Goal: Information Seeking & Learning: Stay updated

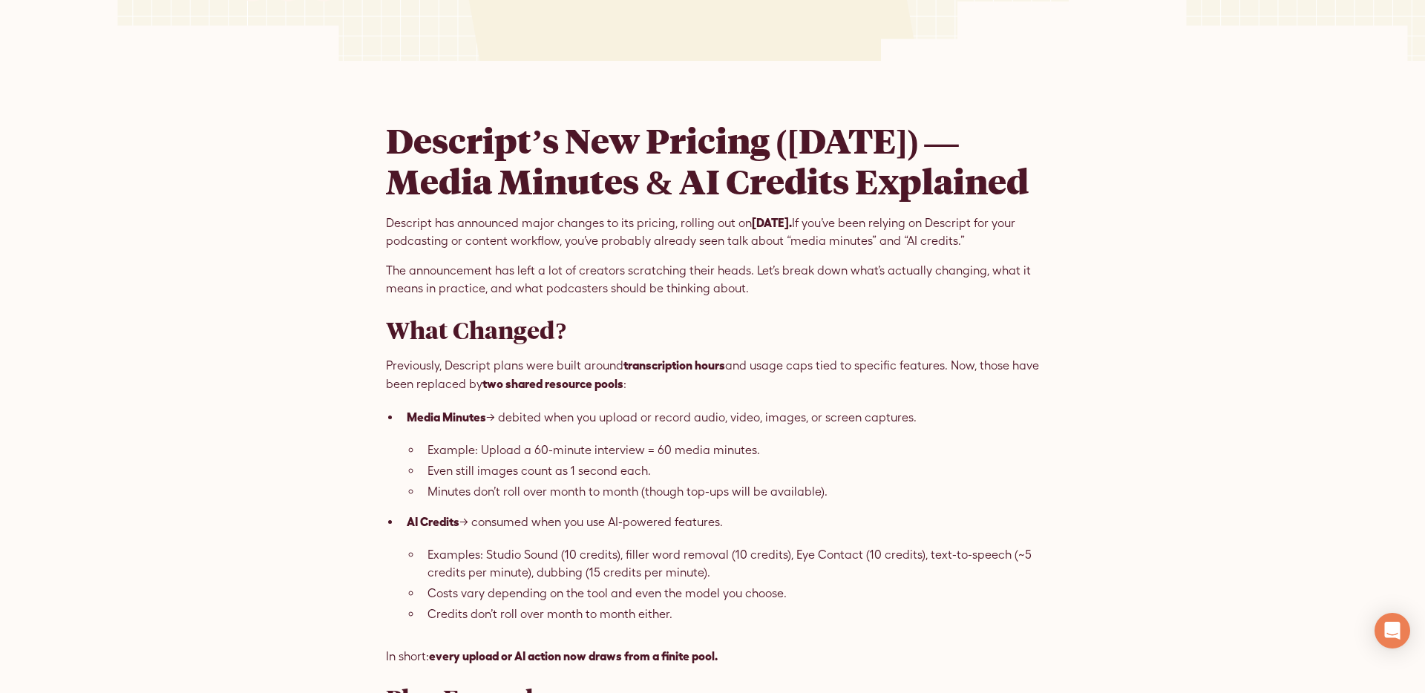
scroll to position [366, 0]
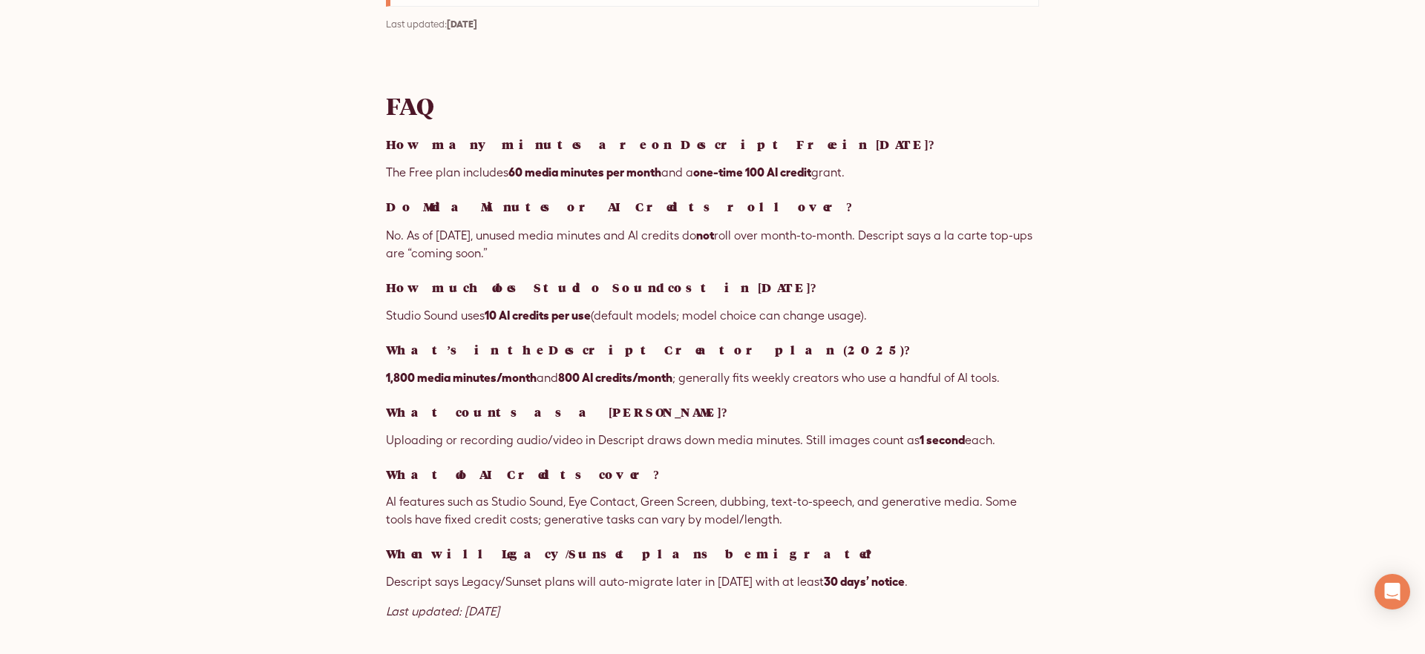
scroll to position [2815, 0]
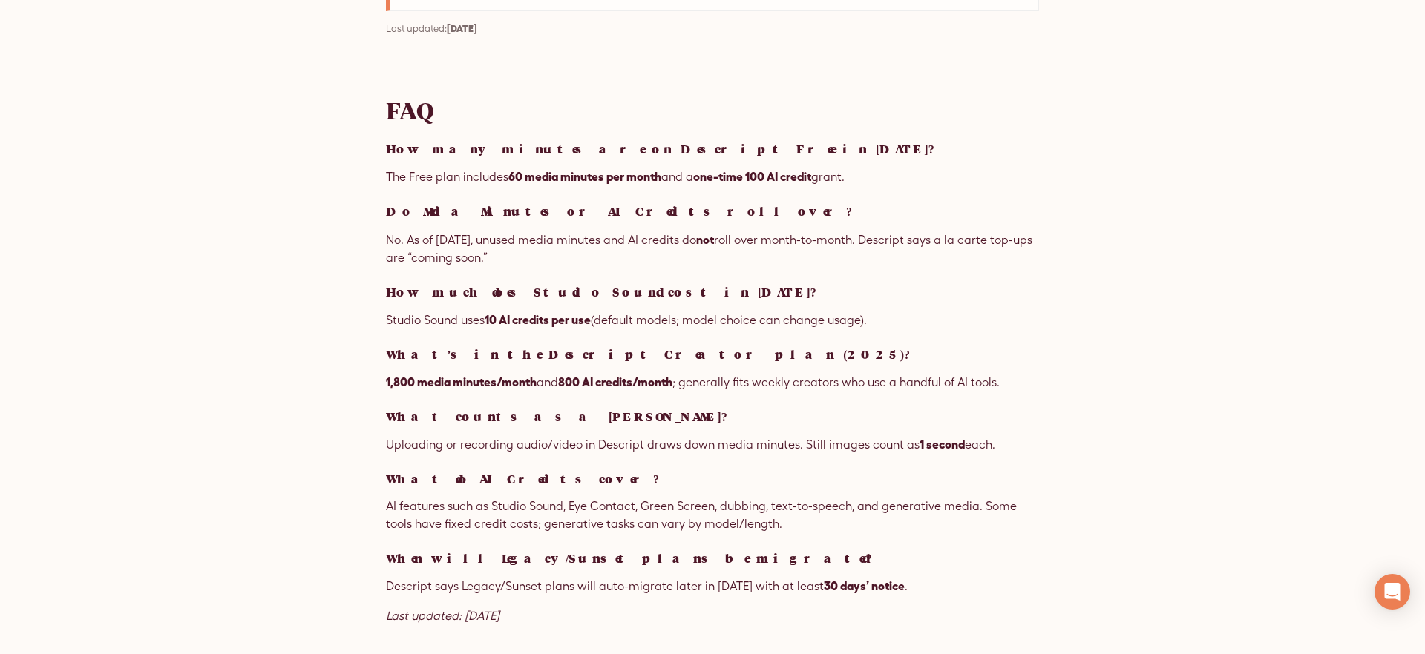
drag, startPoint x: 508, startPoint y: 109, endPoint x: 407, endPoint y: 105, distance: 101.0
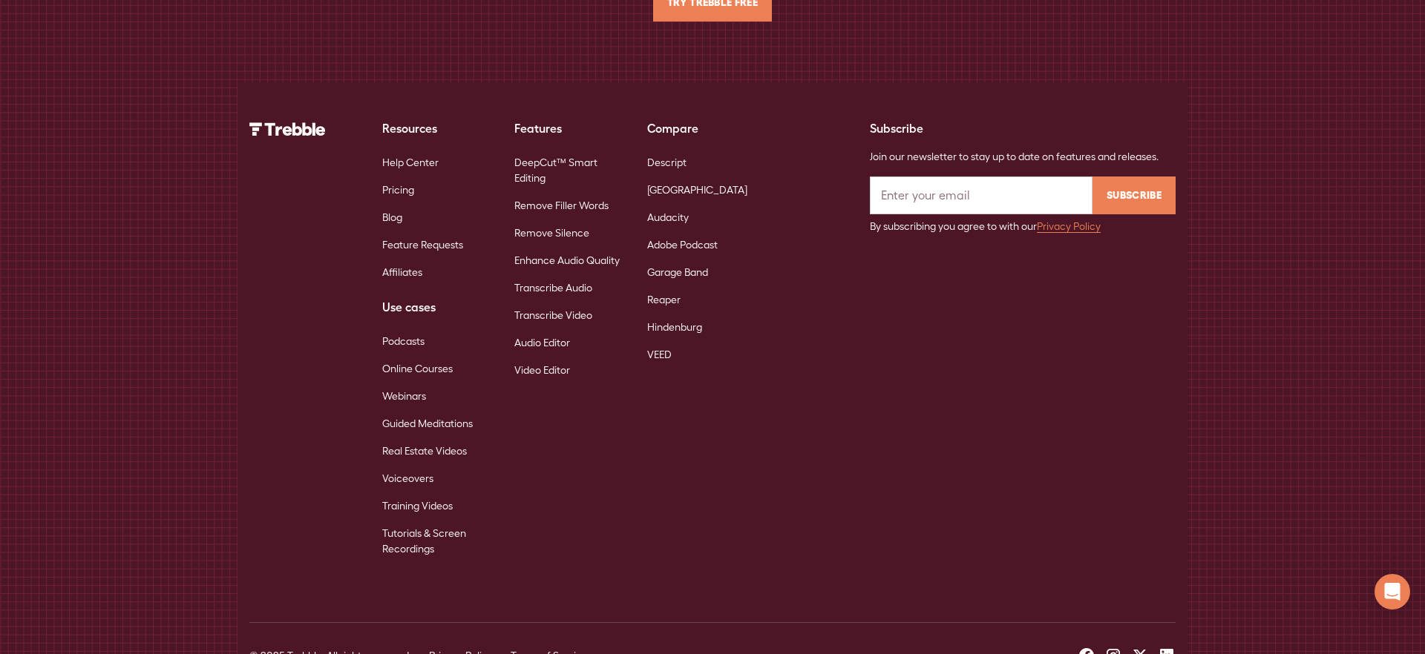
scroll to position [3962, 0]
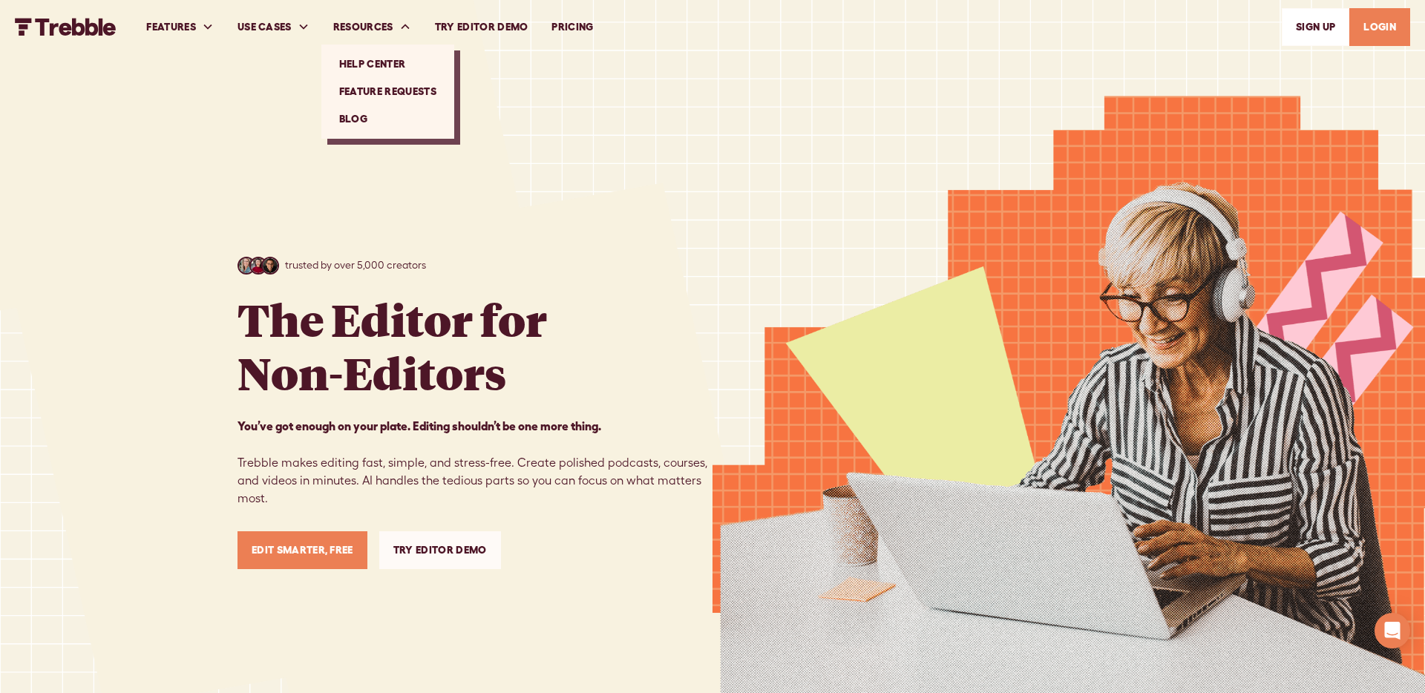
click at [380, 119] on link "Blog" at bounding box center [387, 118] width 121 height 27
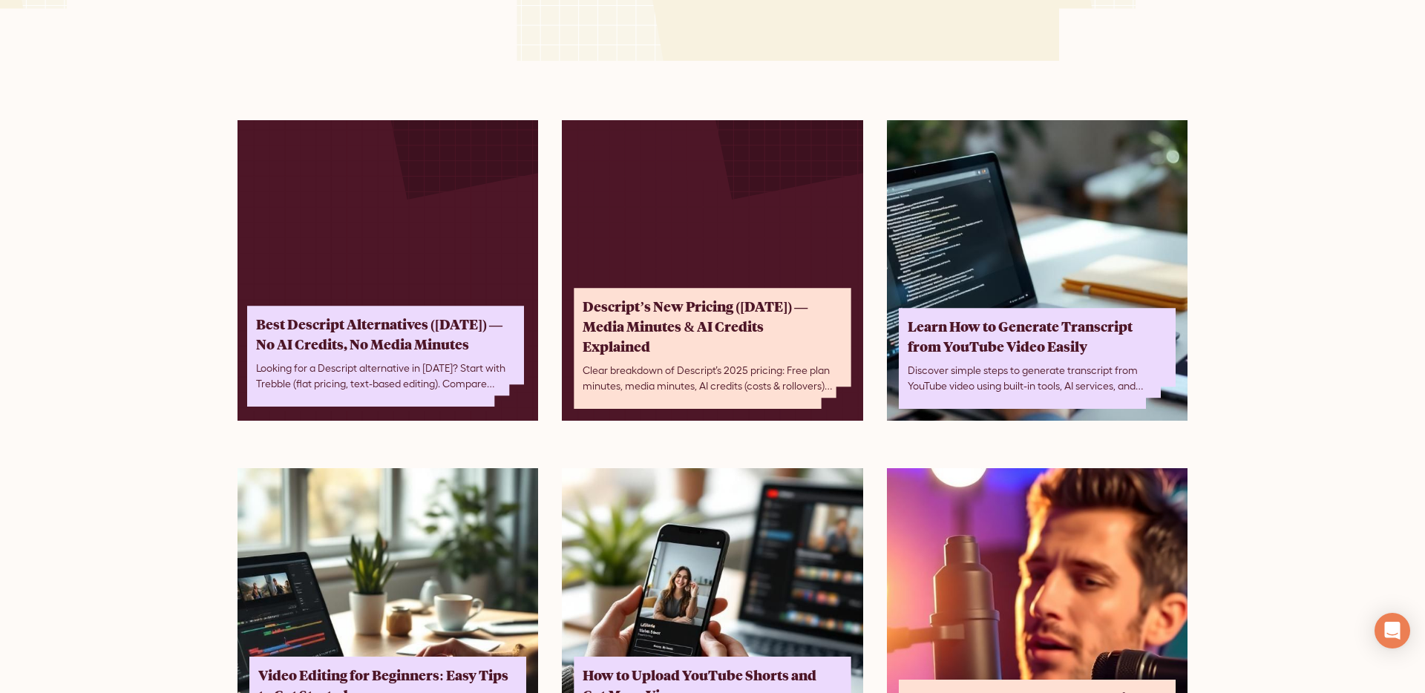
scroll to position [199, 0]
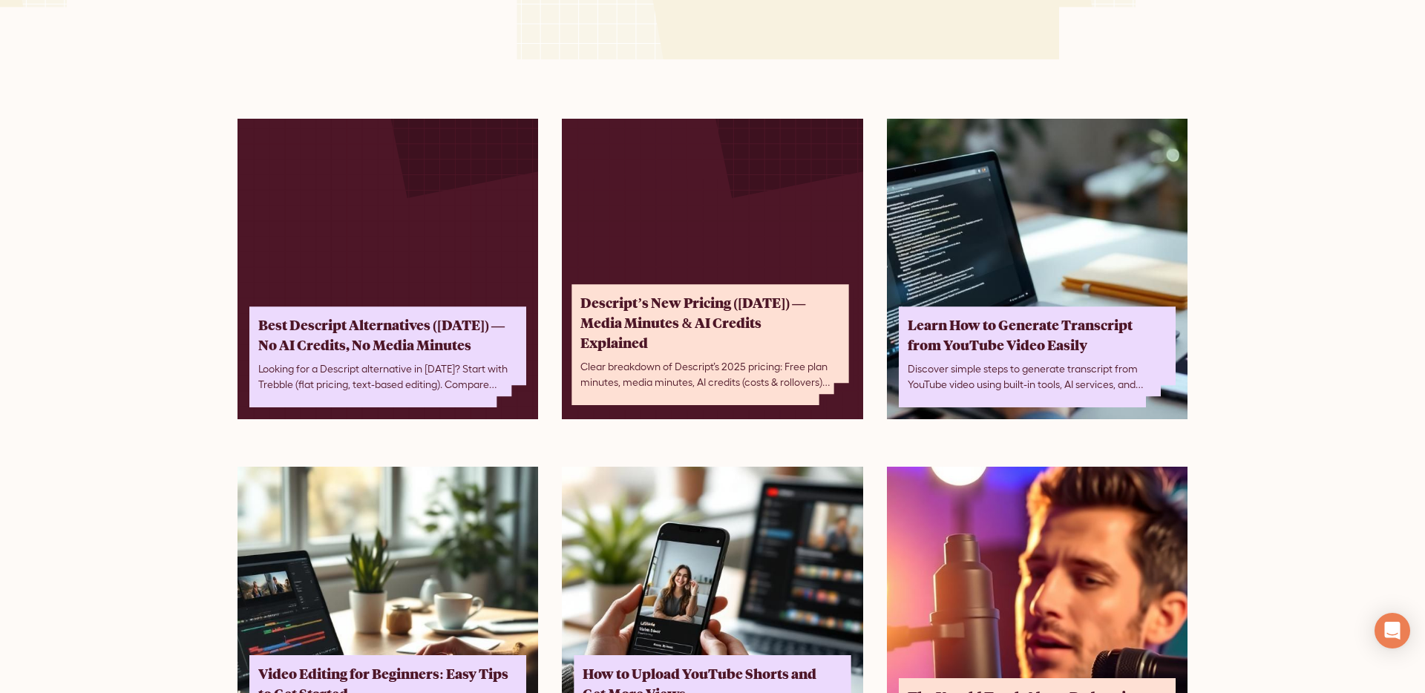
click at [674, 343] on div "Descript’s New Pricing ([DATE]) — Media Minutes & AI Credits Explained" at bounding box center [705, 323] width 250 height 60
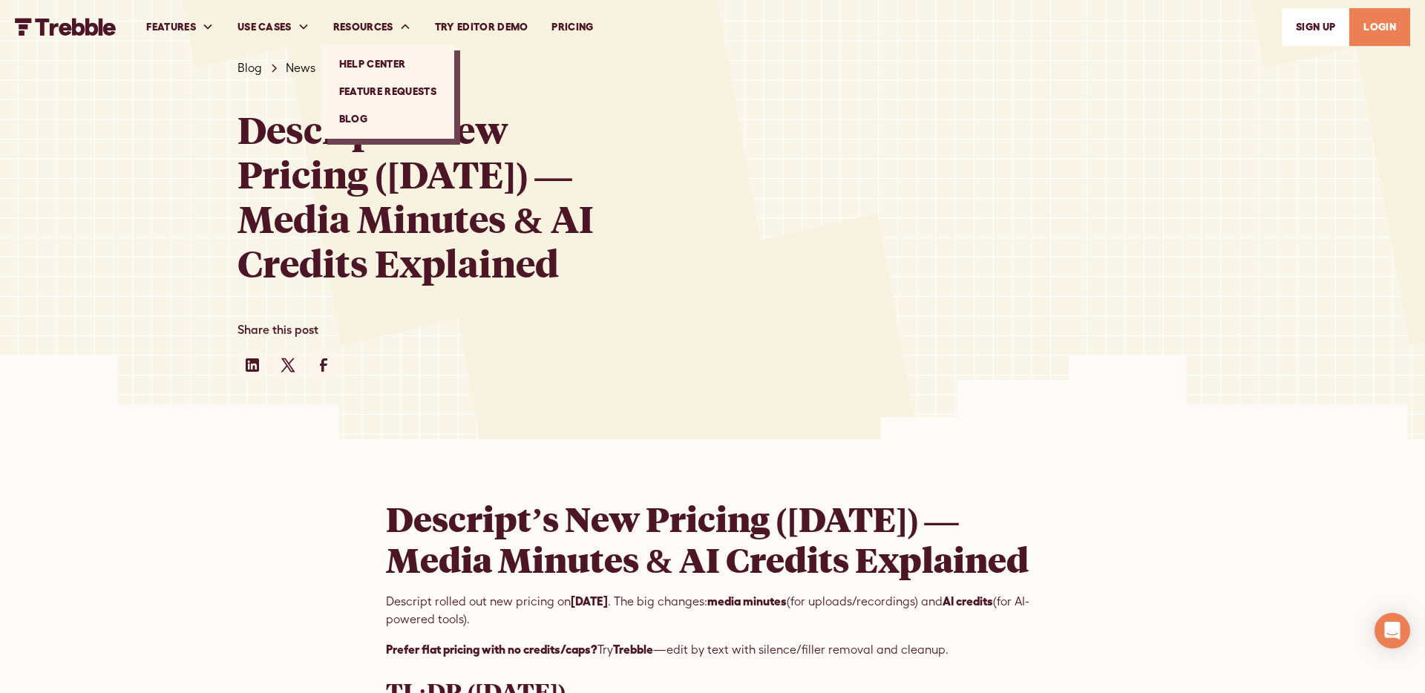
click at [358, 118] on link "Blog" at bounding box center [387, 118] width 121 height 27
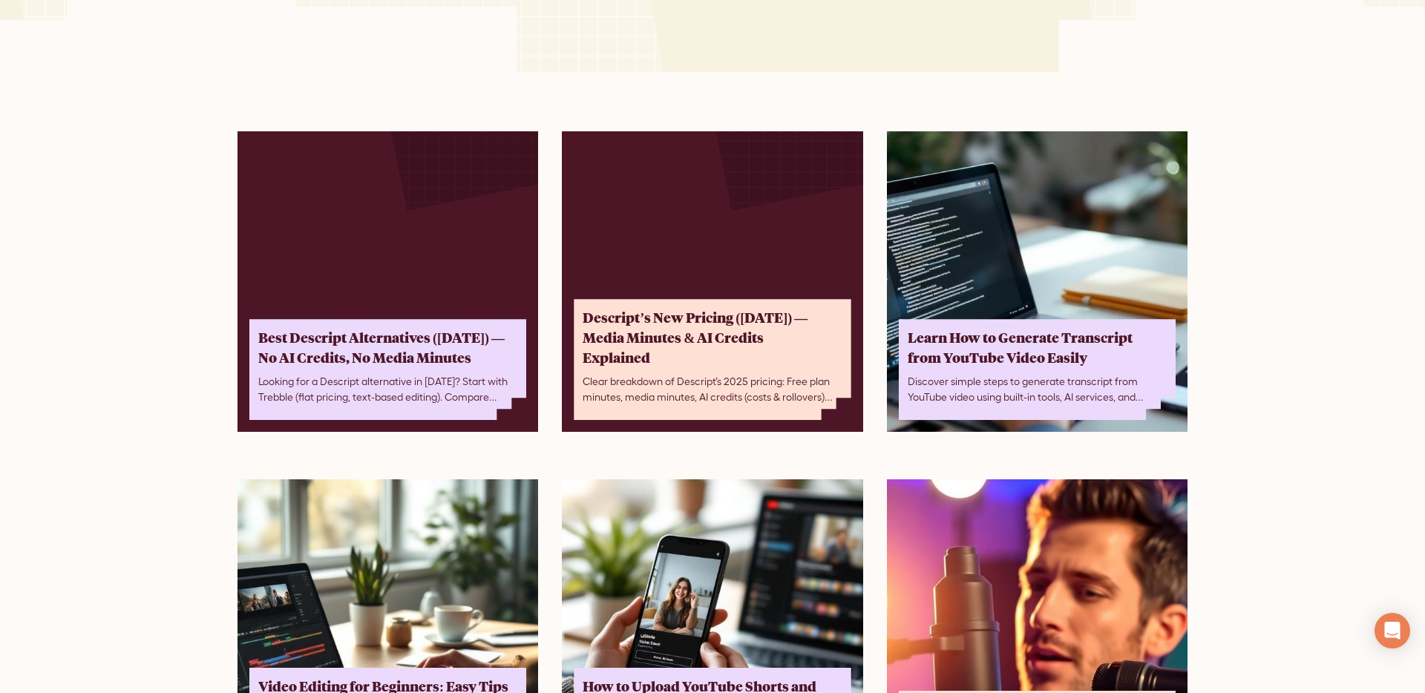
scroll to position [190, 0]
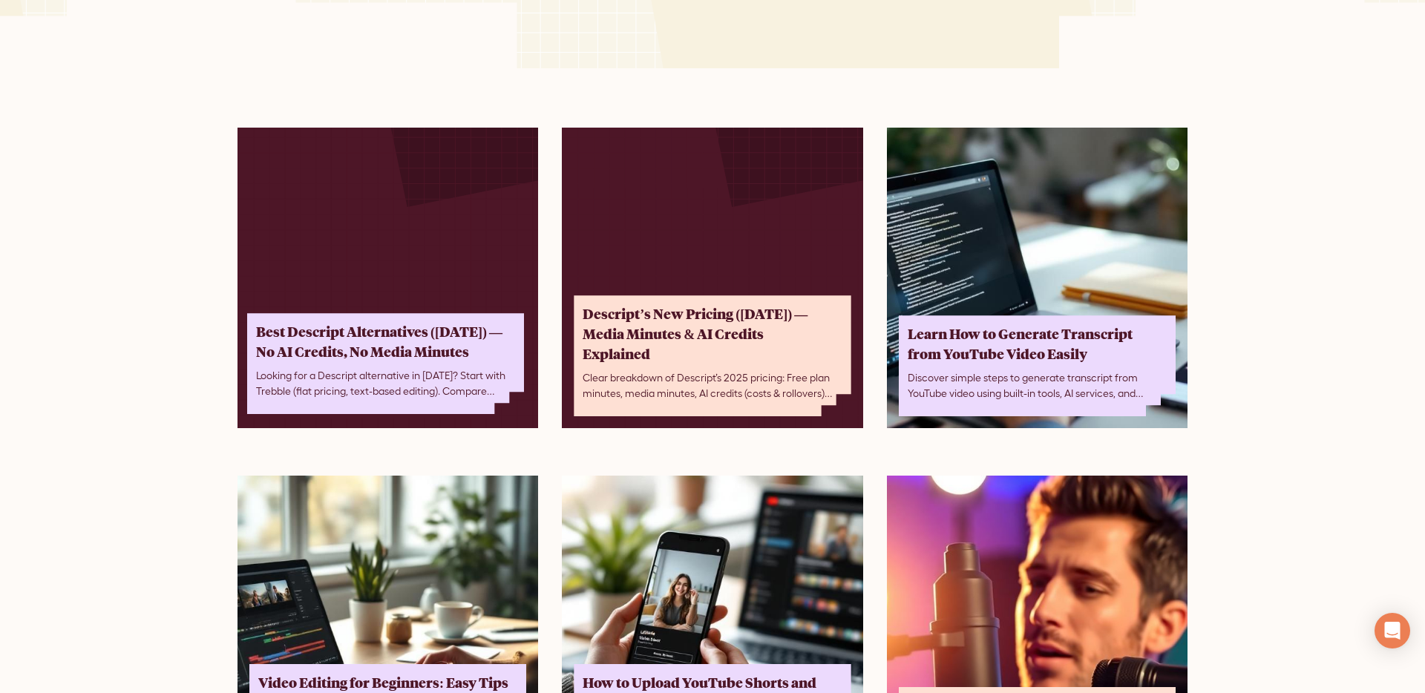
click at [404, 313] on div "Best Descript Alternatives (September 2025) — No AI Credits, No Media Minutes L…" at bounding box center [385, 363] width 277 height 101
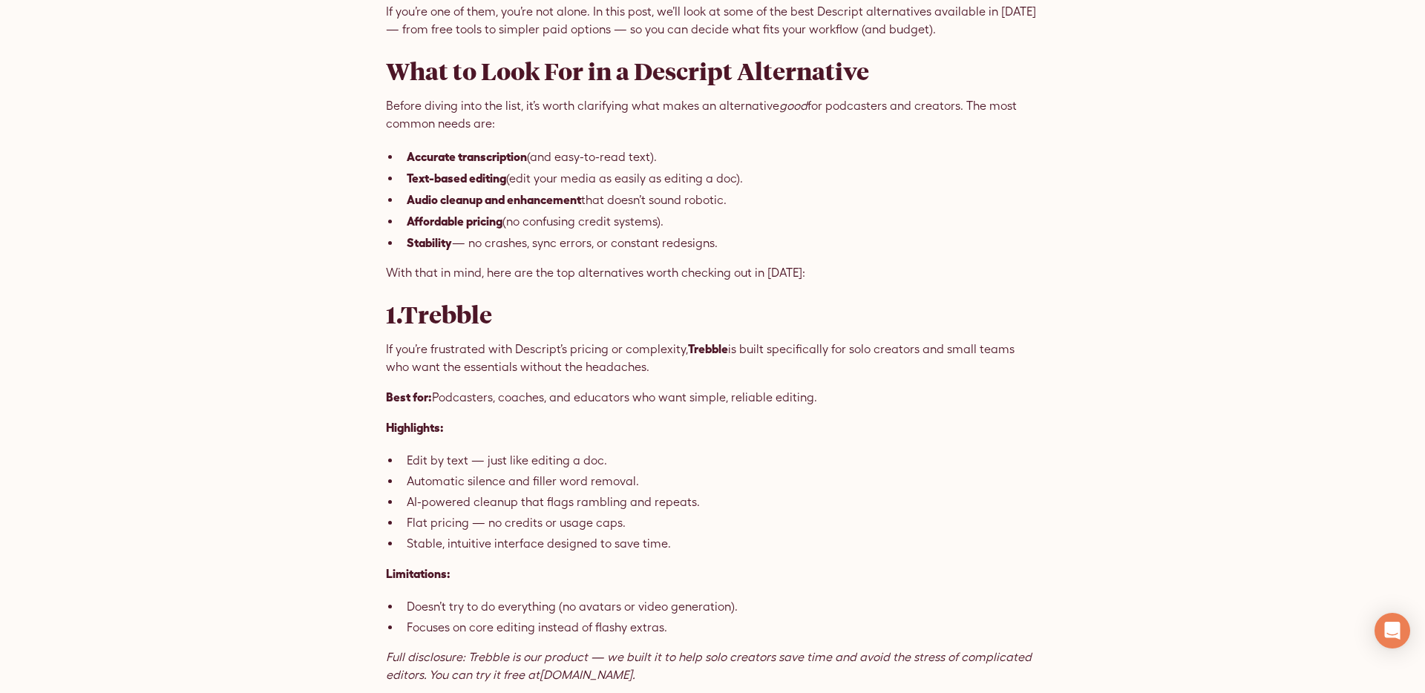
scroll to position [865, 0]
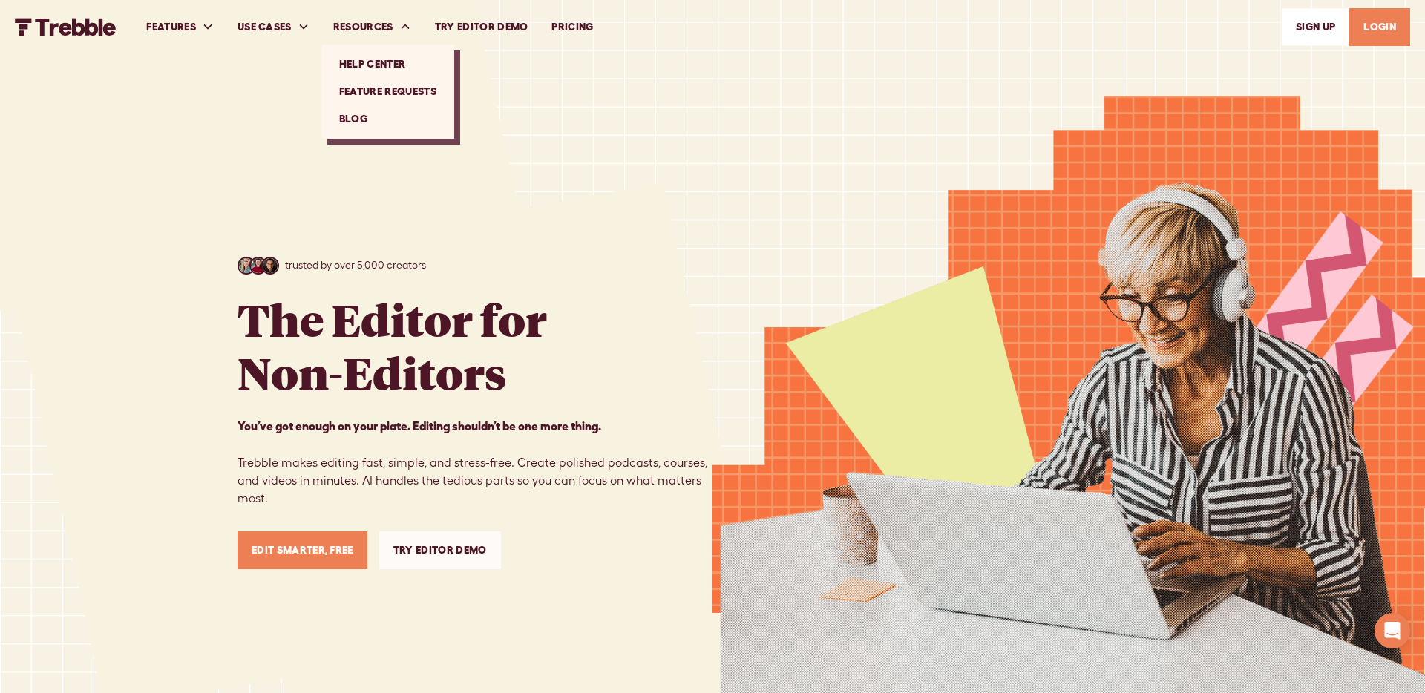
click at [369, 111] on link "Blog" at bounding box center [387, 118] width 121 height 27
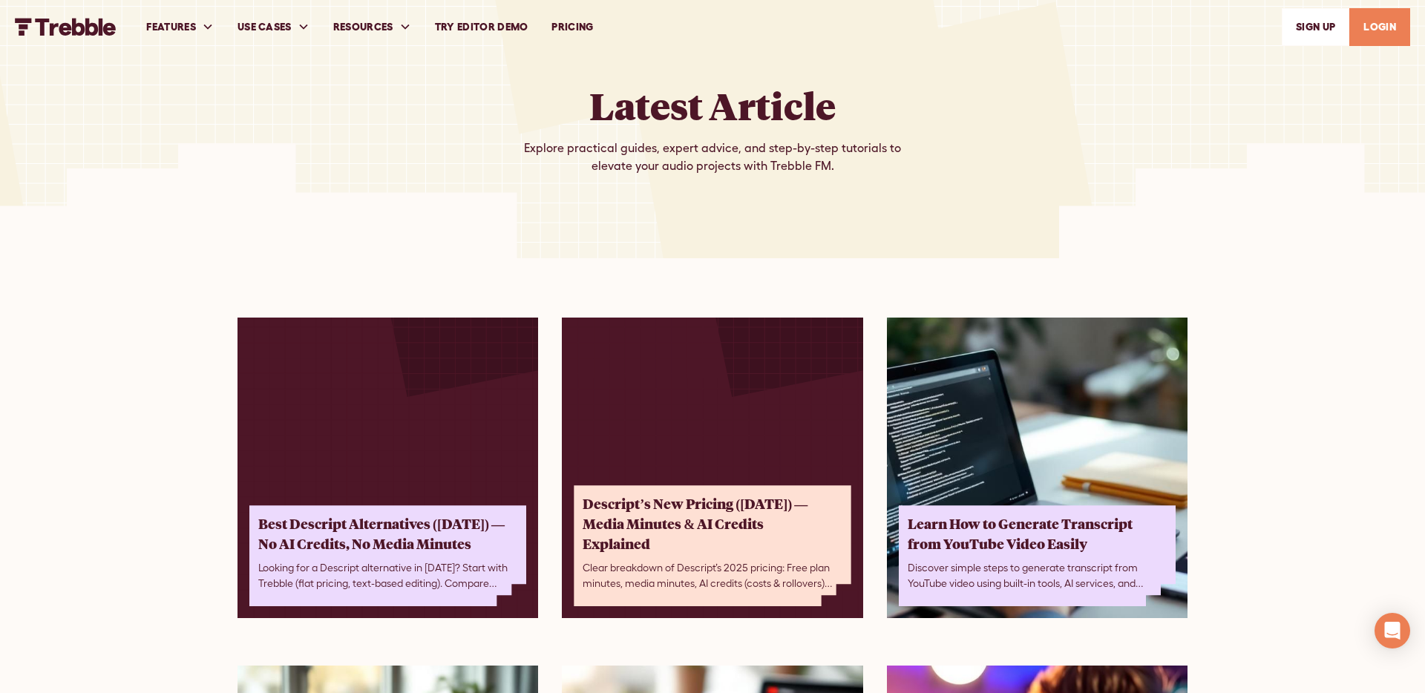
click at [493, 416] on link "Best Descript Alternatives (September 2025) — No AI Credits, No Media Minutes L…" at bounding box center [387, 468] width 301 height 301
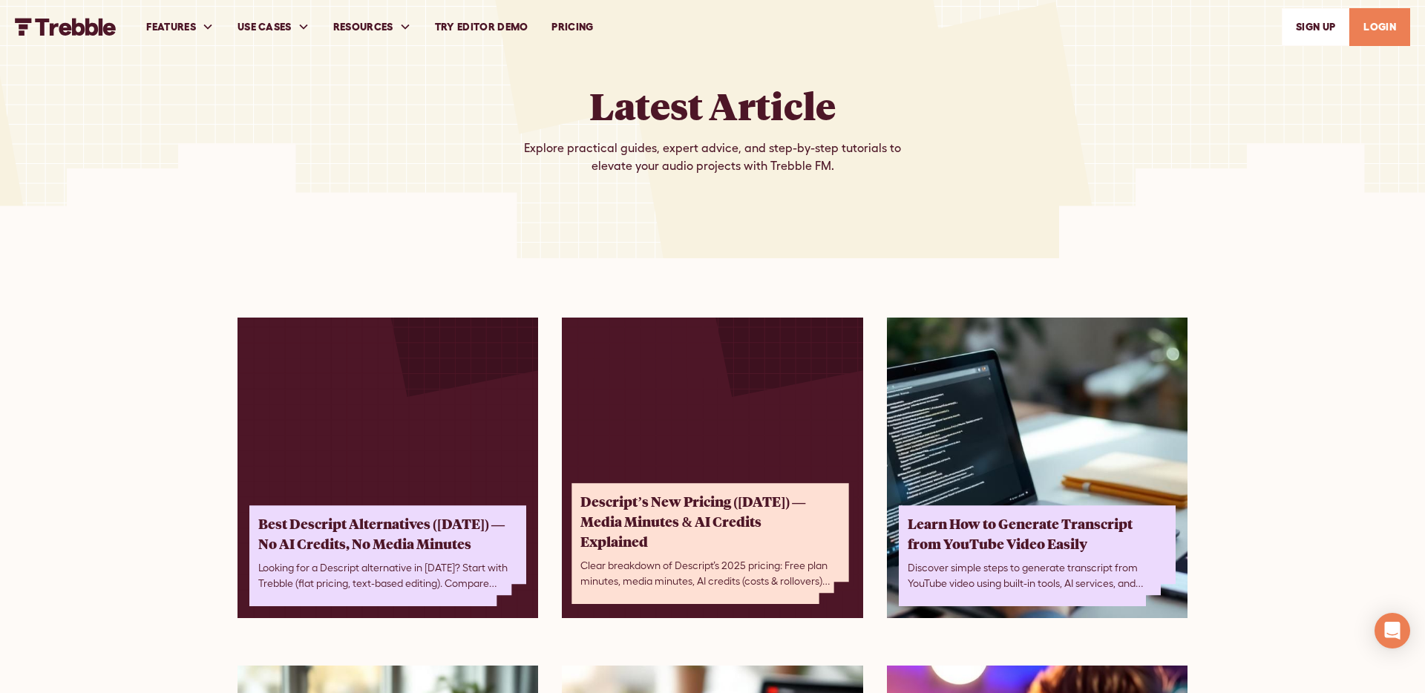
click at [670, 496] on div "Descript’s New Pricing ([DATE]) — Media Minutes & AI Credits Explained" at bounding box center [705, 522] width 250 height 60
